Goal: Task Accomplishment & Management: Use online tool/utility

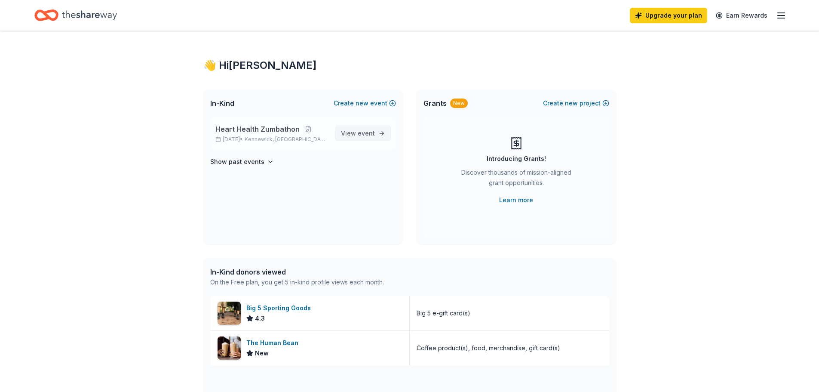
click at [359, 135] on span "event" at bounding box center [366, 132] width 17 height 7
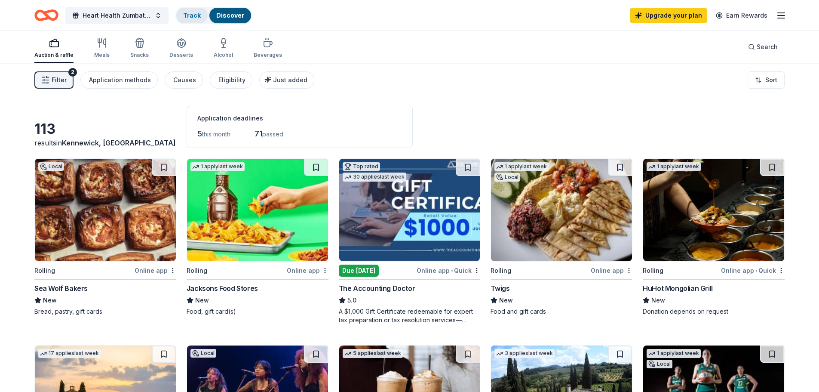
click at [189, 18] on link "Track" at bounding box center [192, 15] width 18 height 7
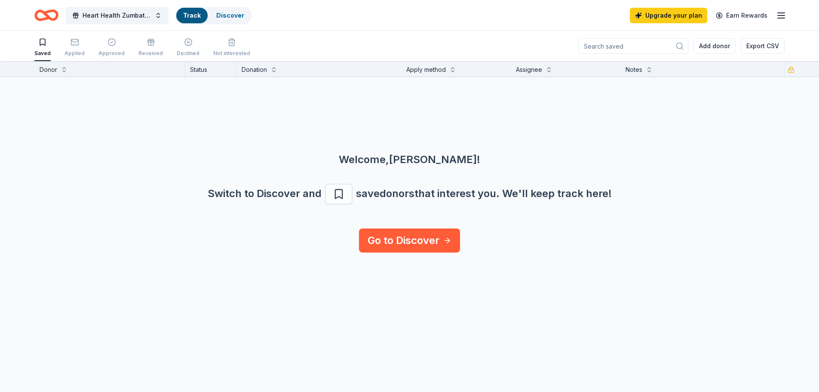
scroll to position [0, 0]
click at [69, 53] on div "Applied" at bounding box center [75, 52] width 20 height 7
click at [70, 48] on div "Applied" at bounding box center [75, 47] width 20 height 19
click at [714, 46] on button "Add donor" at bounding box center [715, 45] width 42 height 15
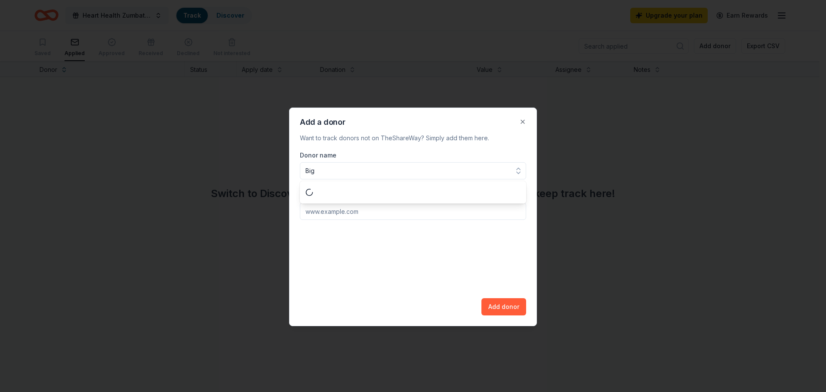
type input "Big 5"
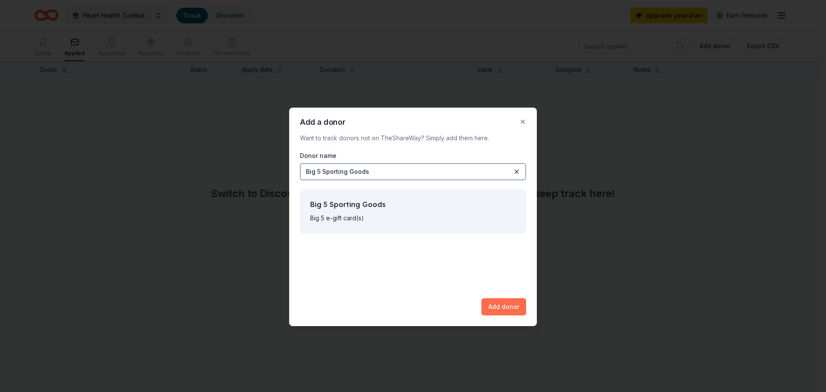
click at [506, 304] on button "Add donor" at bounding box center [503, 306] width 45 height 17
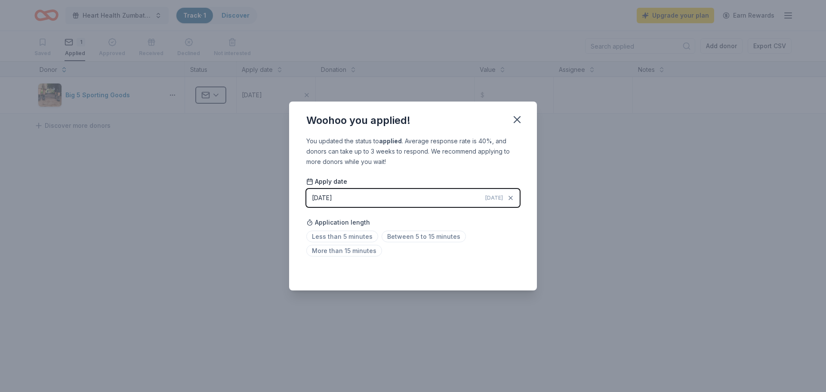
click at [355, 197] on button "[DATE] [DATE]" at bounding box center [412, 198] width 213 height 18
